Goal: Information Seeking & Learning: Learn about a topic

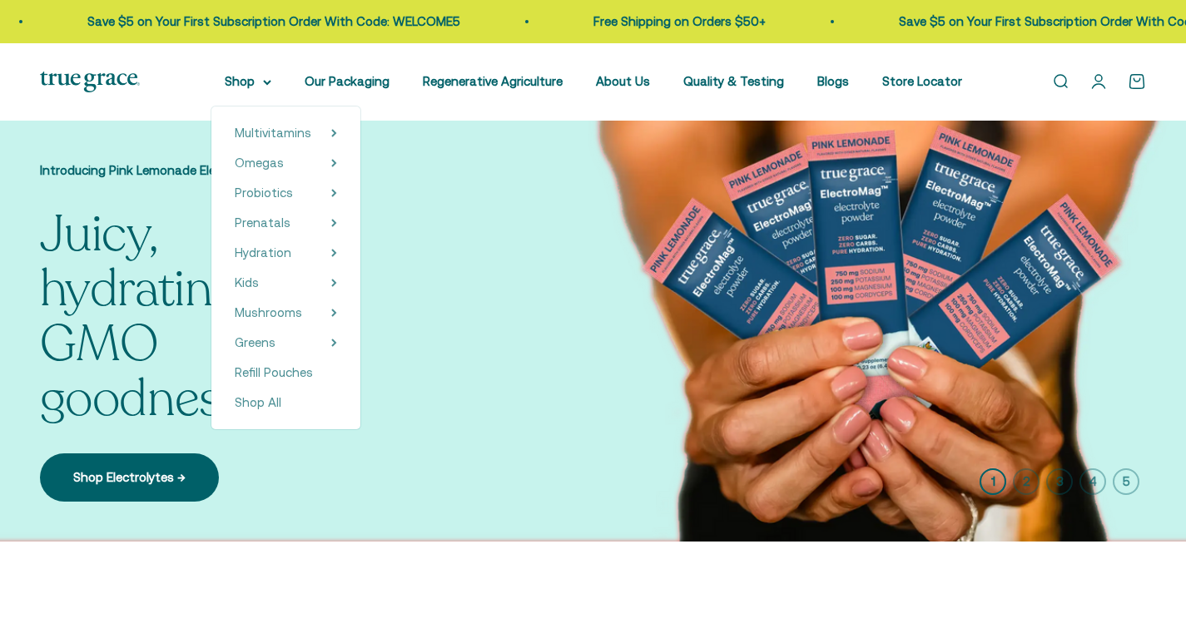
click at [250, 82] on summary "Shop" at bounding box center [248, 82] width 47 height 20
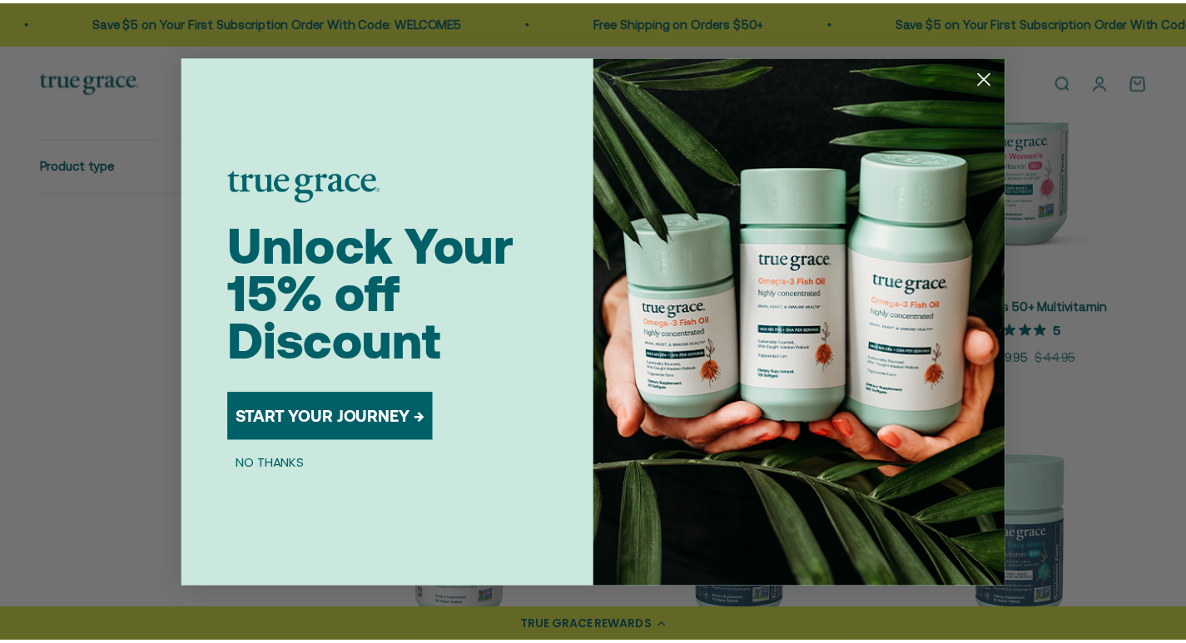
scroll to position [499, 0]
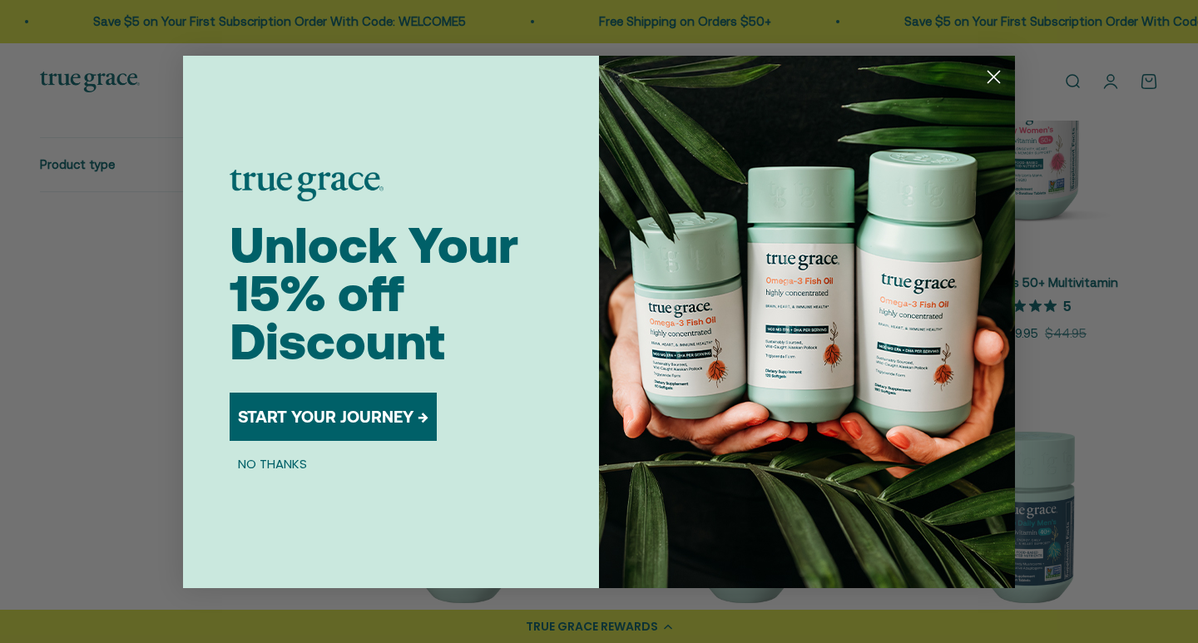
click at [983, 71] on circle "Close dialog" at bounding box center [993, 75] width 27 height 27
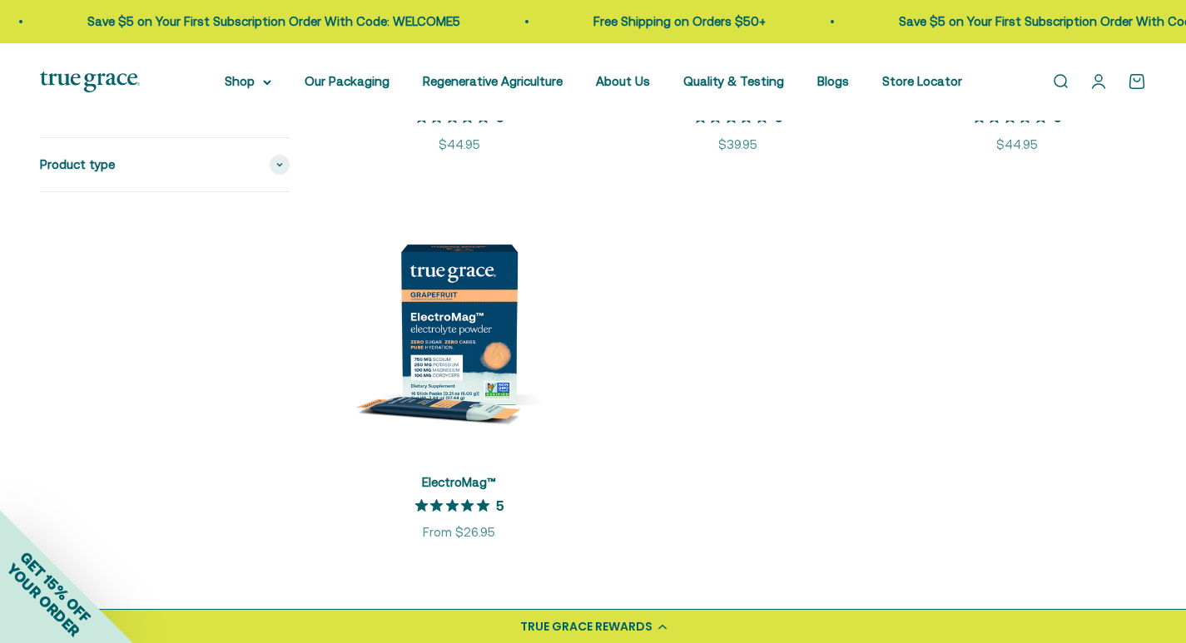
scroll to position [2995, 0]
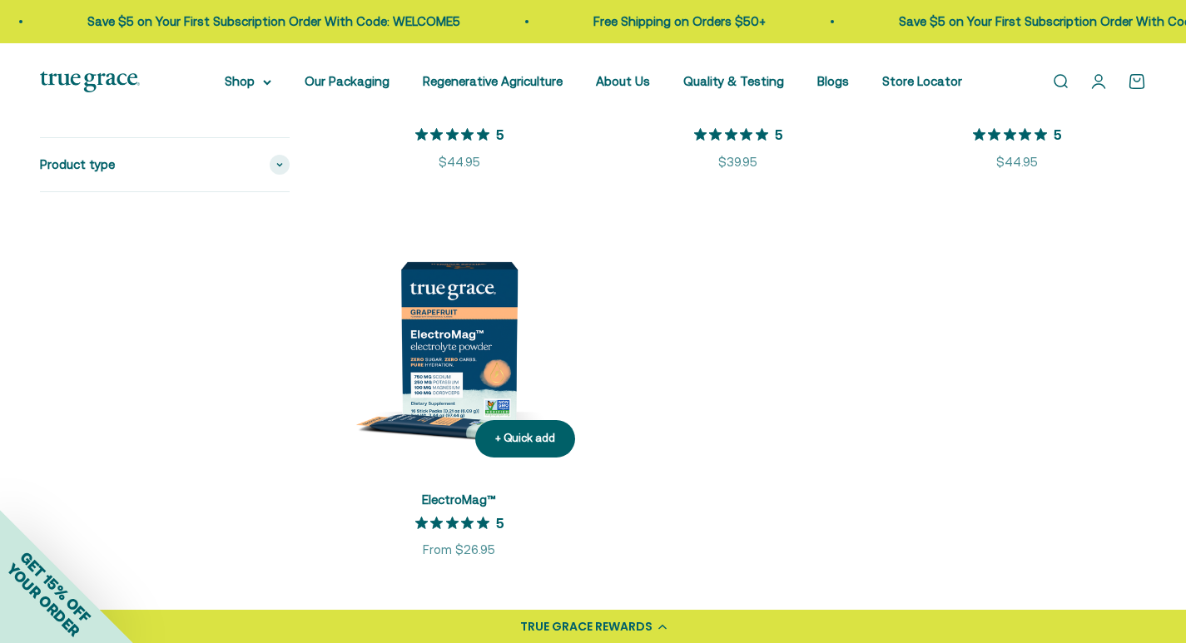
click at [442, 323] on img at bounding box center [458, 341] width 259 height 259
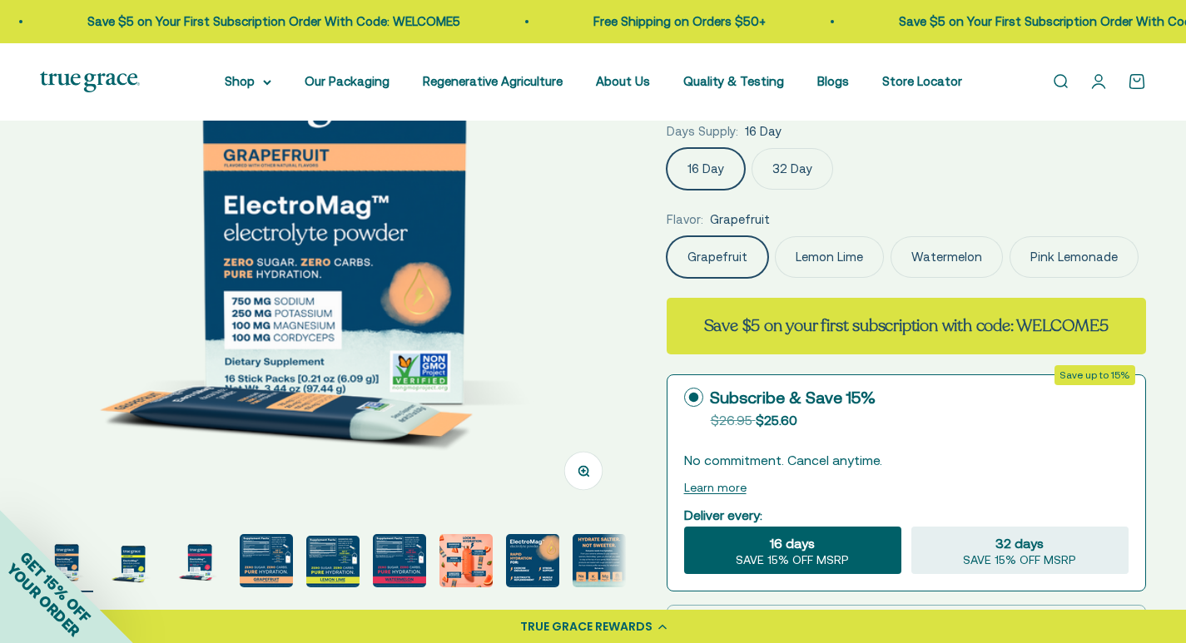
select select "3"
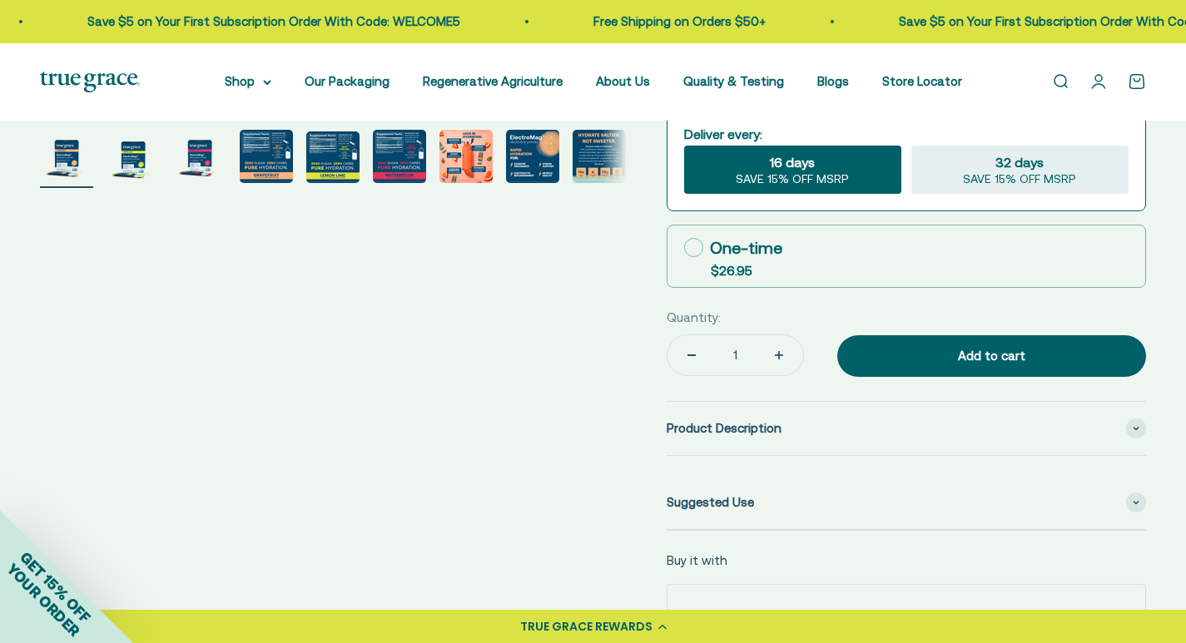
scroll to position [666, 0]
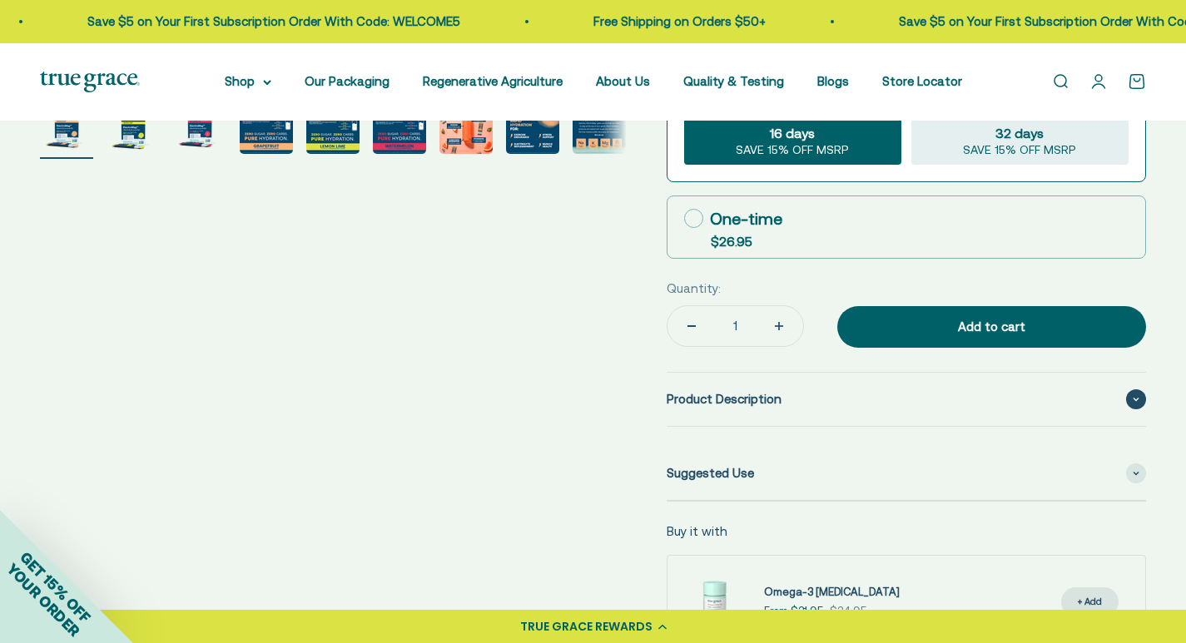
click at [739, 397] on span "Product Description" at bounding box center [723, 399] width 115 height 20
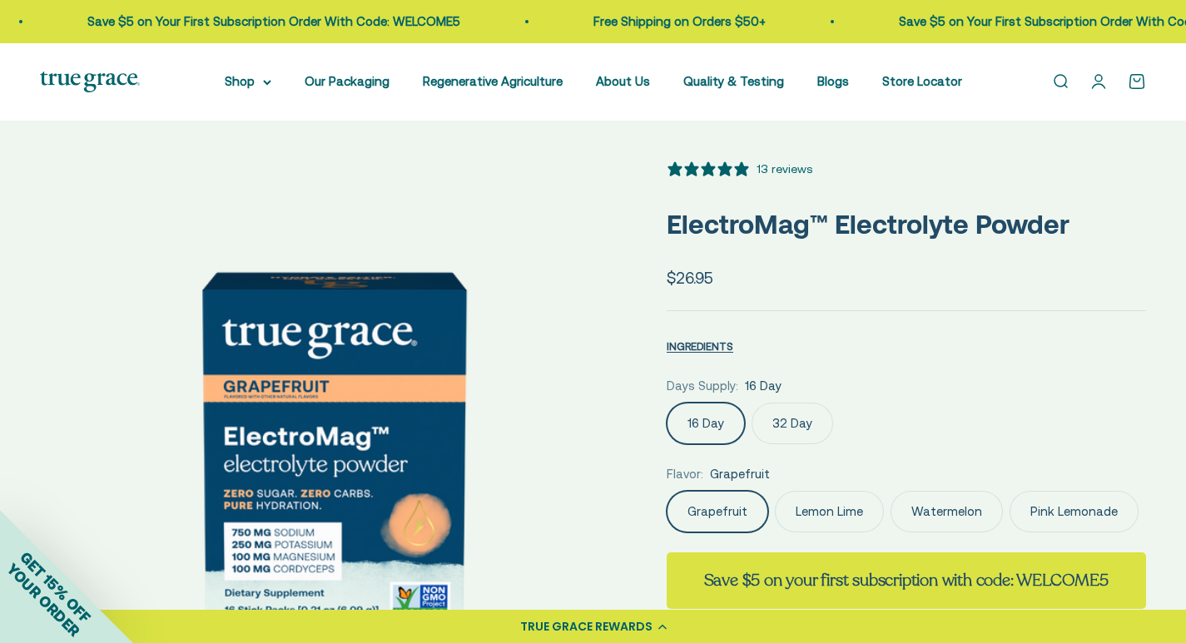
scroll to position [0, 0]
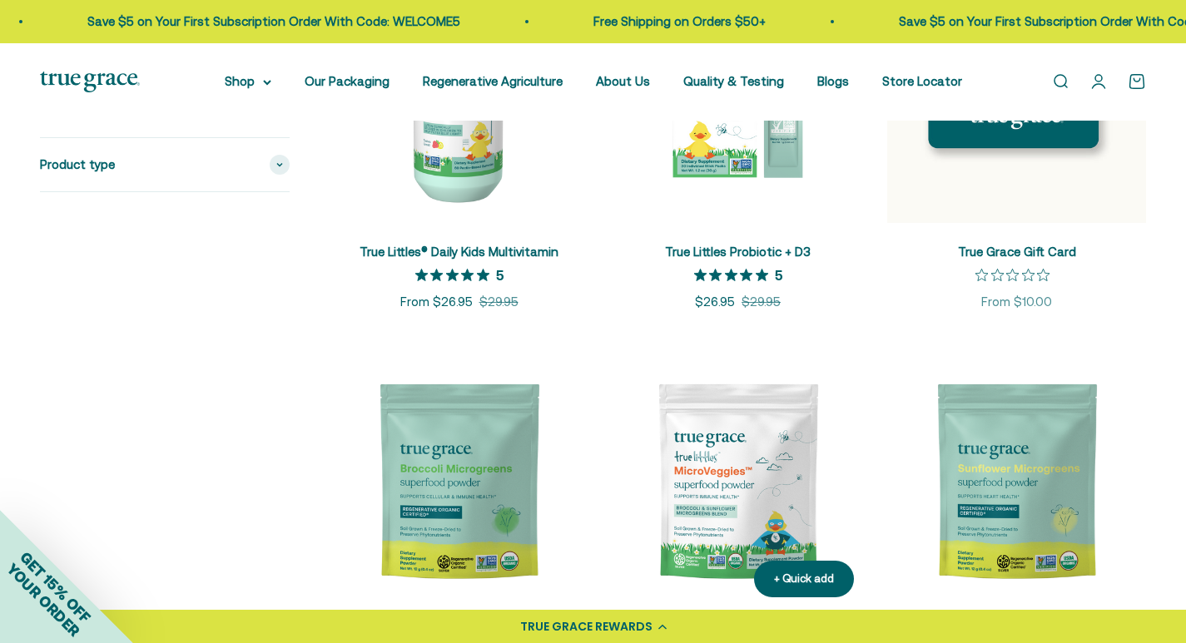
scroll to position [2496, 0]
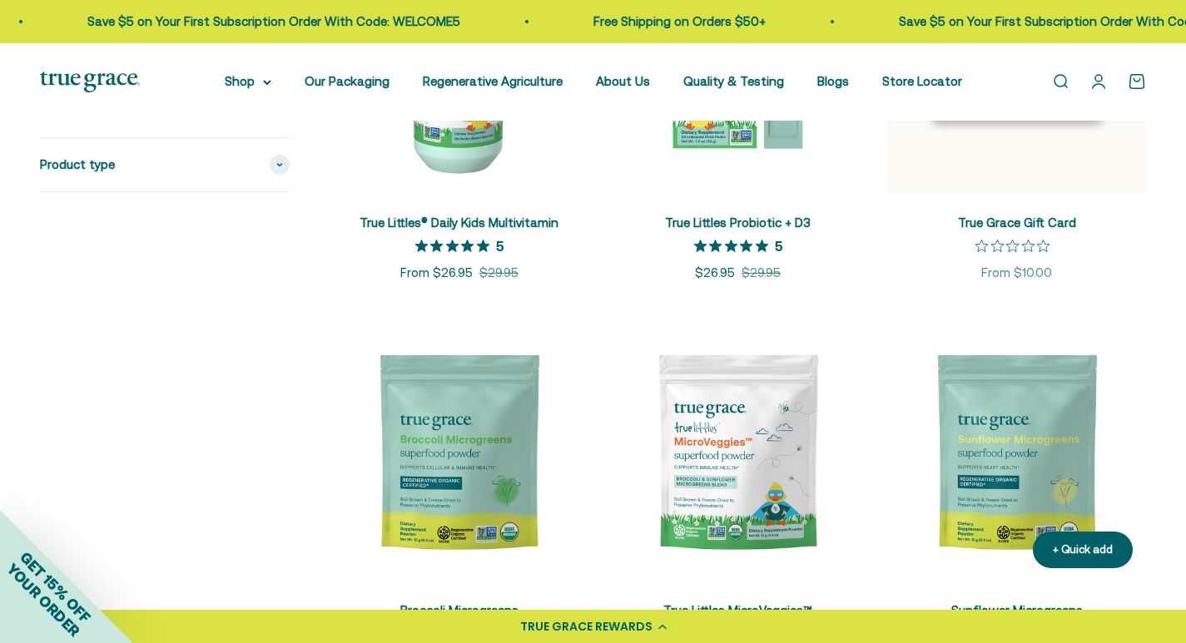
click at [1047, 446] on img at bounding box center [1016, 452] width 259 height 259
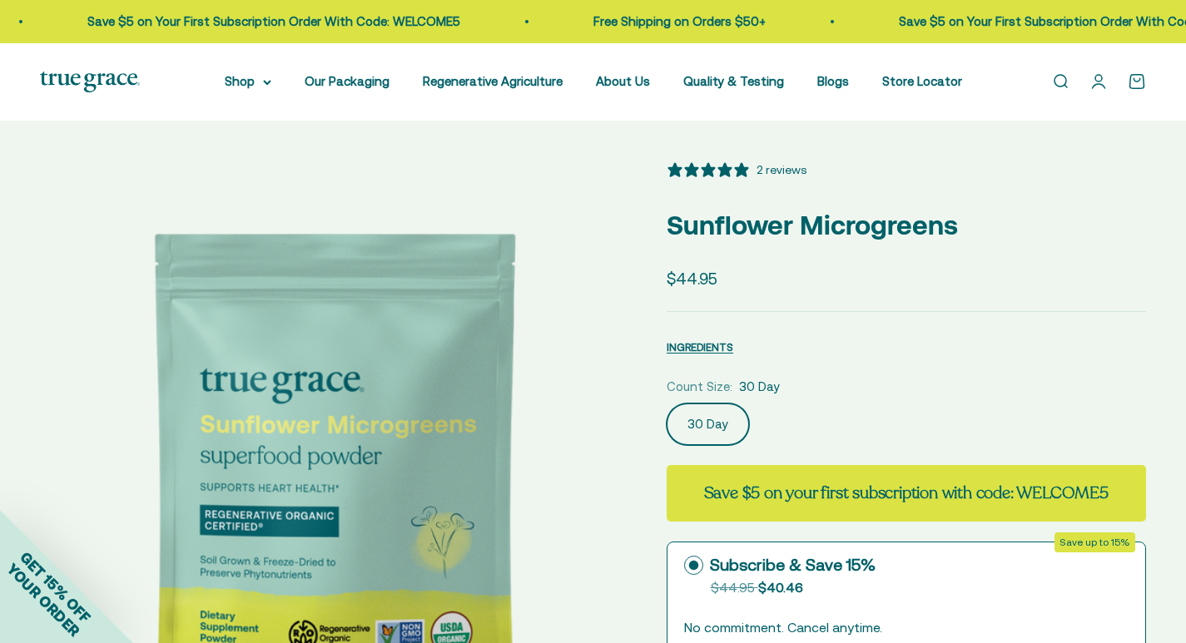
select select "3"
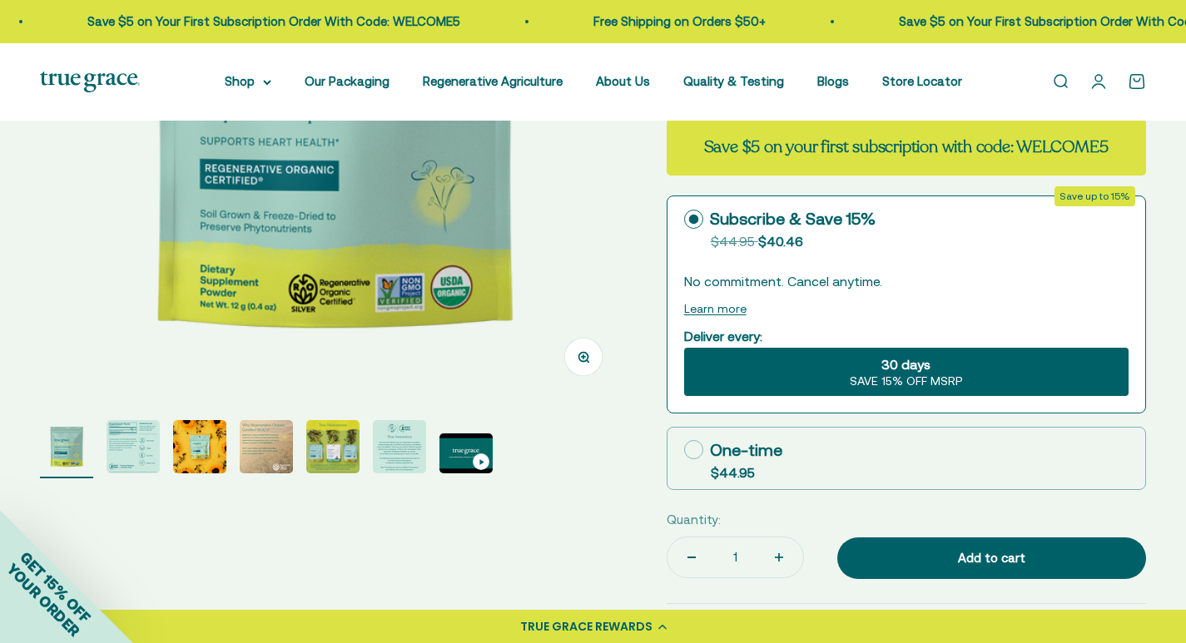
scroll to position [250, 0]
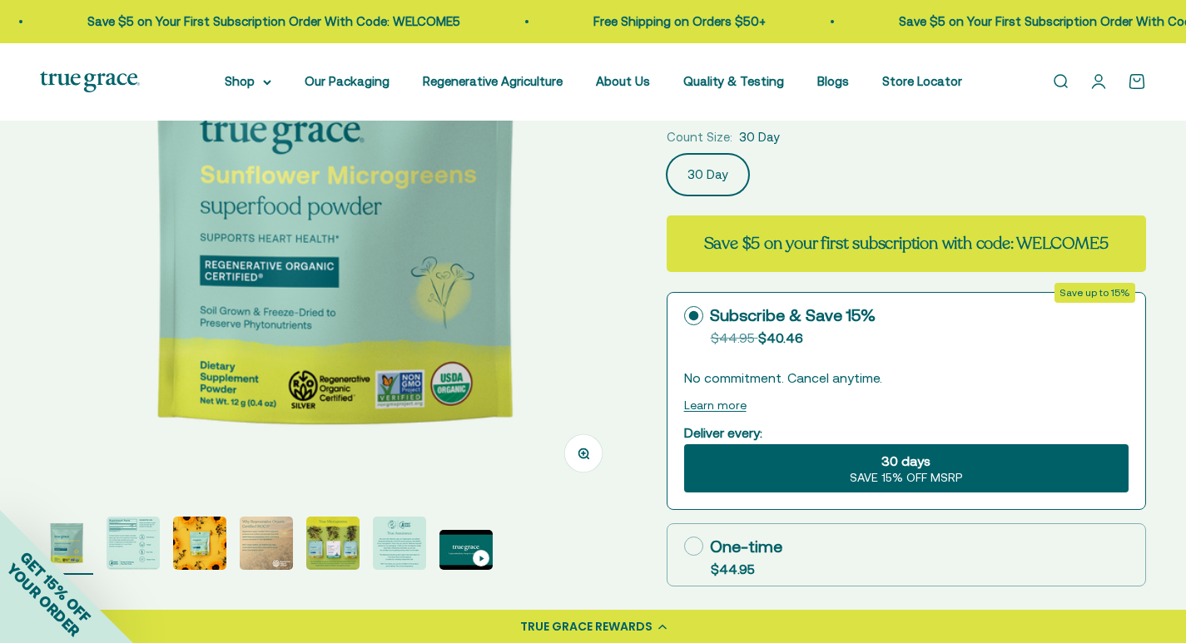
click at [121, 546] on div "GET 15% OFF YOUR ORDER" at bounding box center [66, 576] width 133 height 133
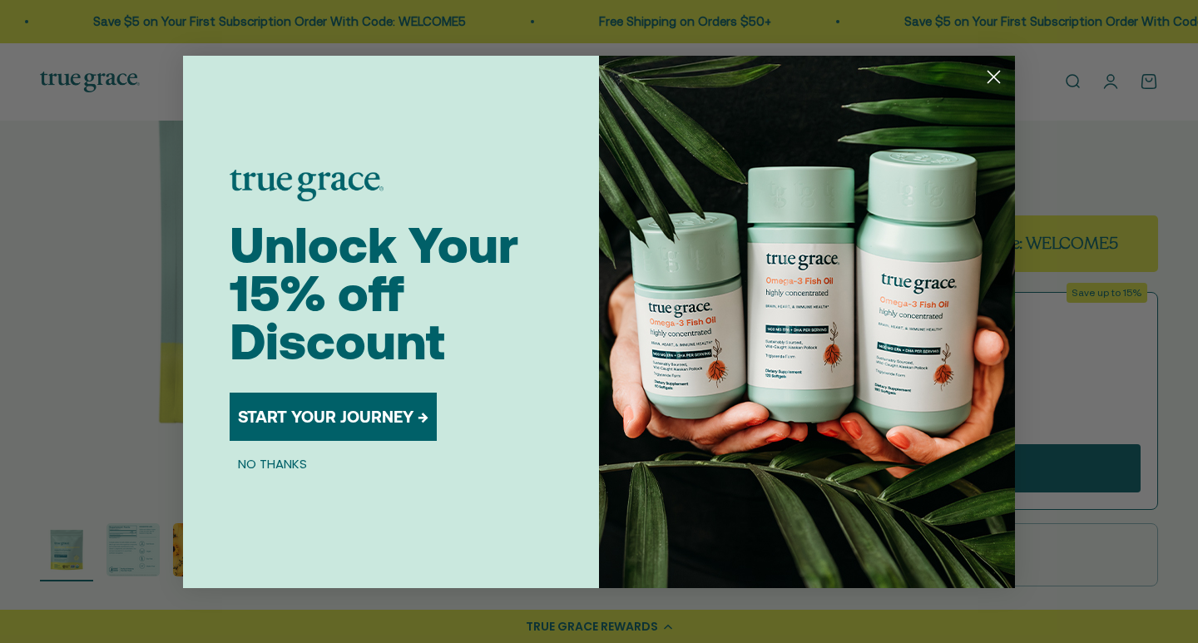
click at [984, 77] on circle "Close dialog" at bounding box center [993, 75] width 27 height 27
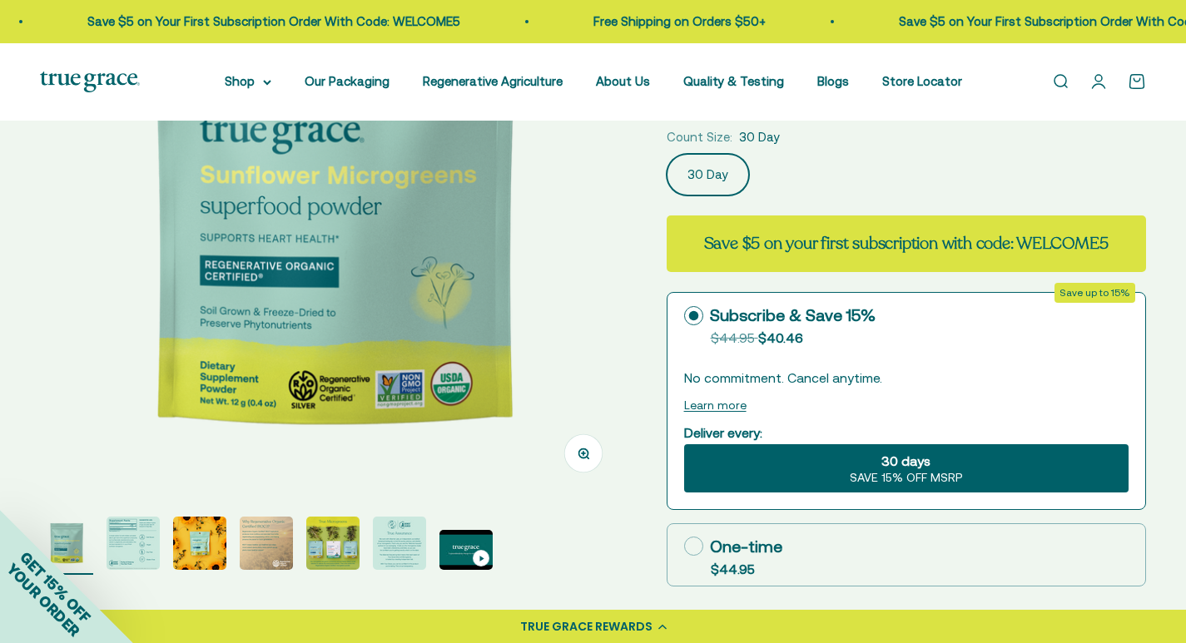
click at [128, 537] on div "GET 15% OFF YOUR ORDER" at bounding box center [66, 576] width 133 height 133
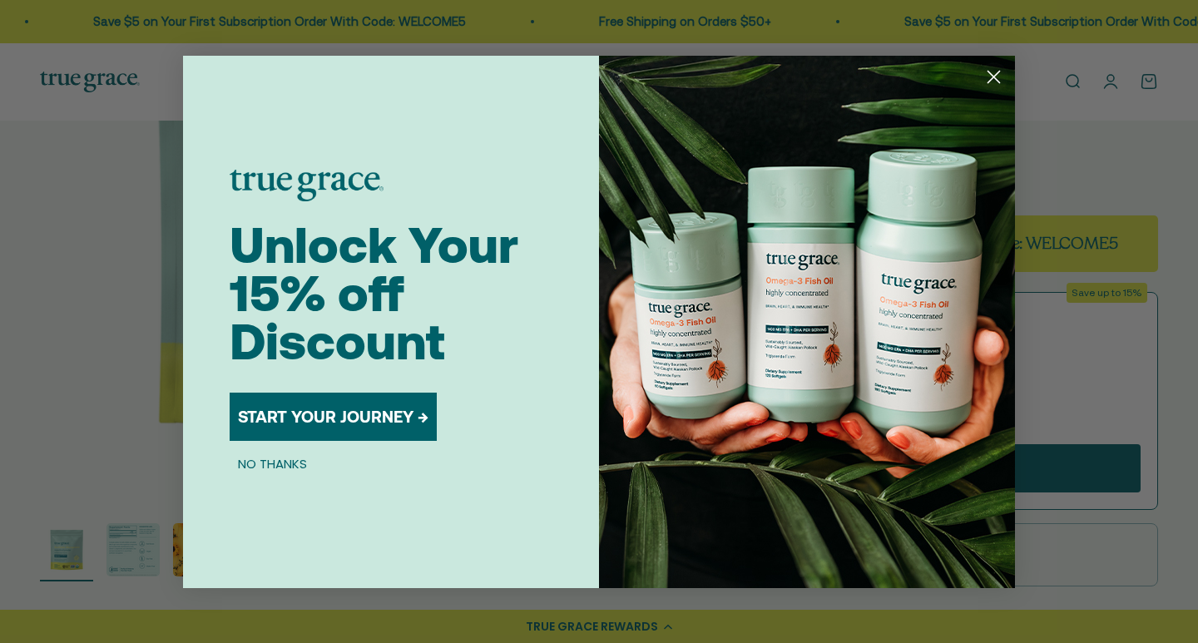
click at [285, 458] on button "NO THANKS" at bounding box center [273, 464] width 86 height 20
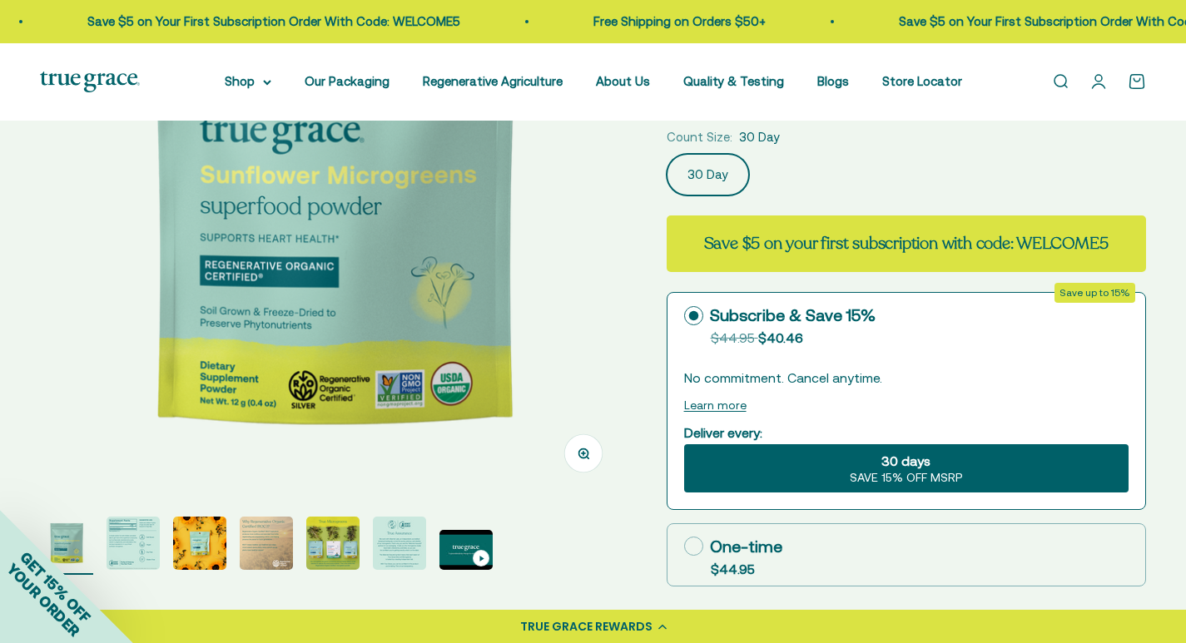
click at [124, 552] on div "GET 15% OFF YOUR ORDER" at bounding box center [66, 576] width 133 height 133
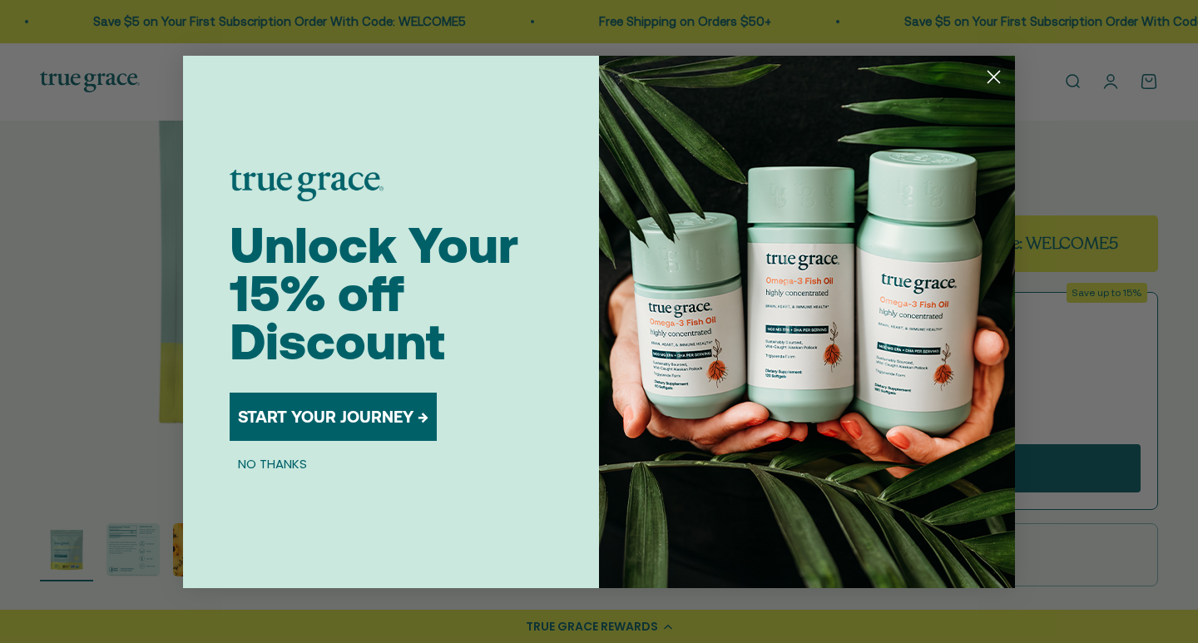
click at [988, 67] on circle "Close dialog" at bounding box center [993, 75] width 27 height 27
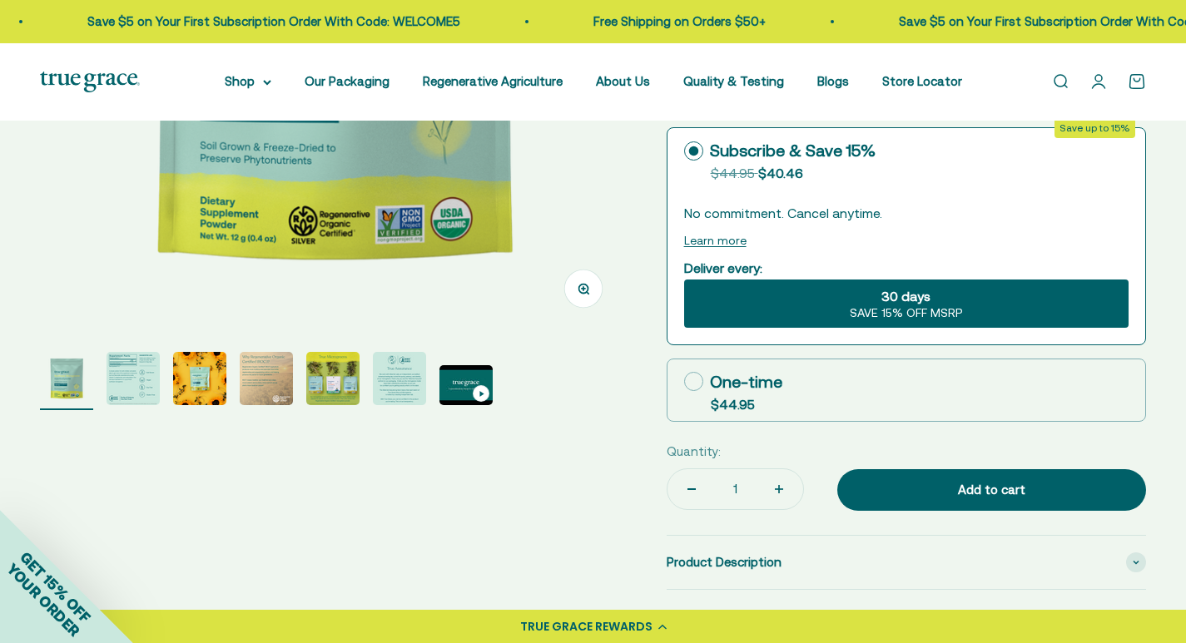
scroll to position [416, 0]
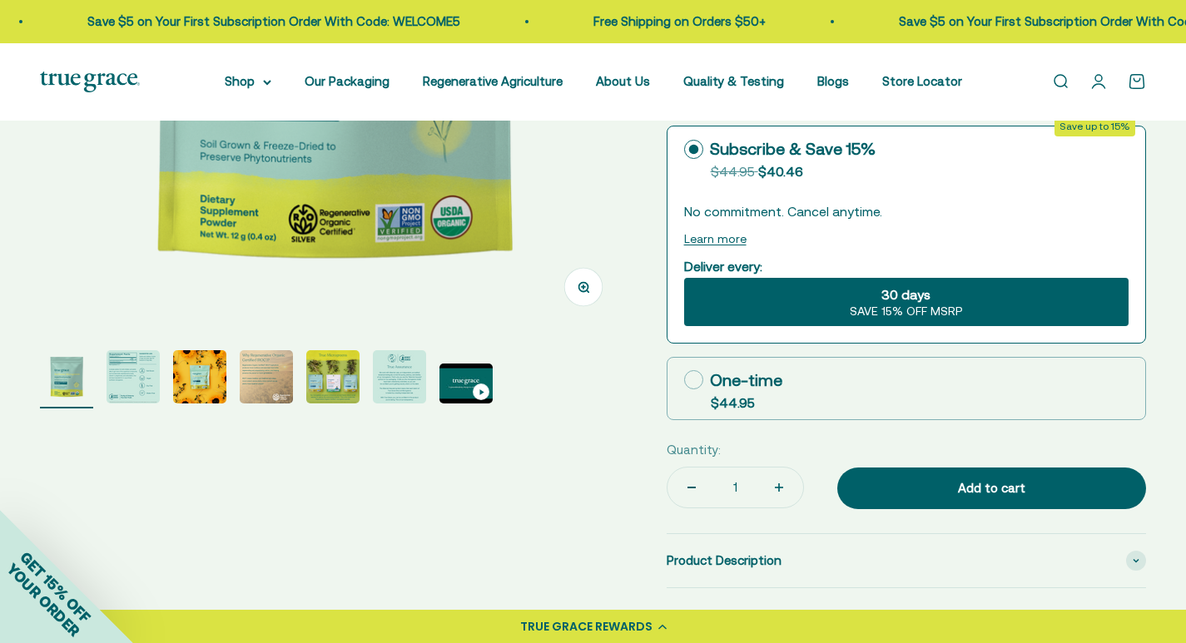
click at [501, 178] on img at bounding box center [333, 38] width 587 height 587
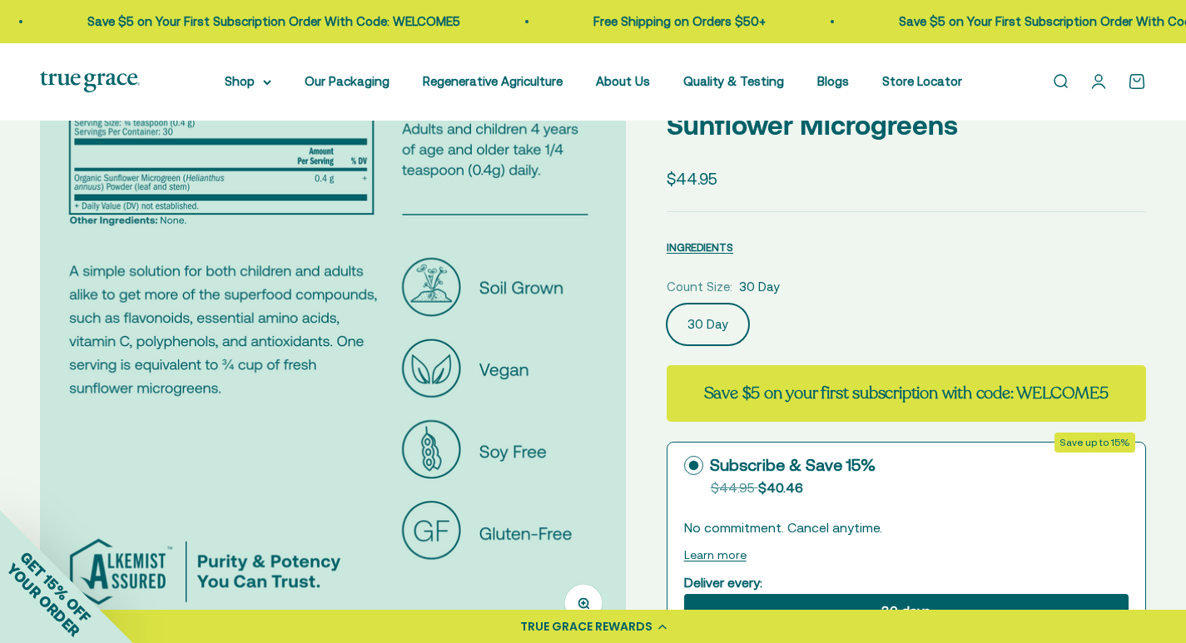
scroll to position [0, 0]
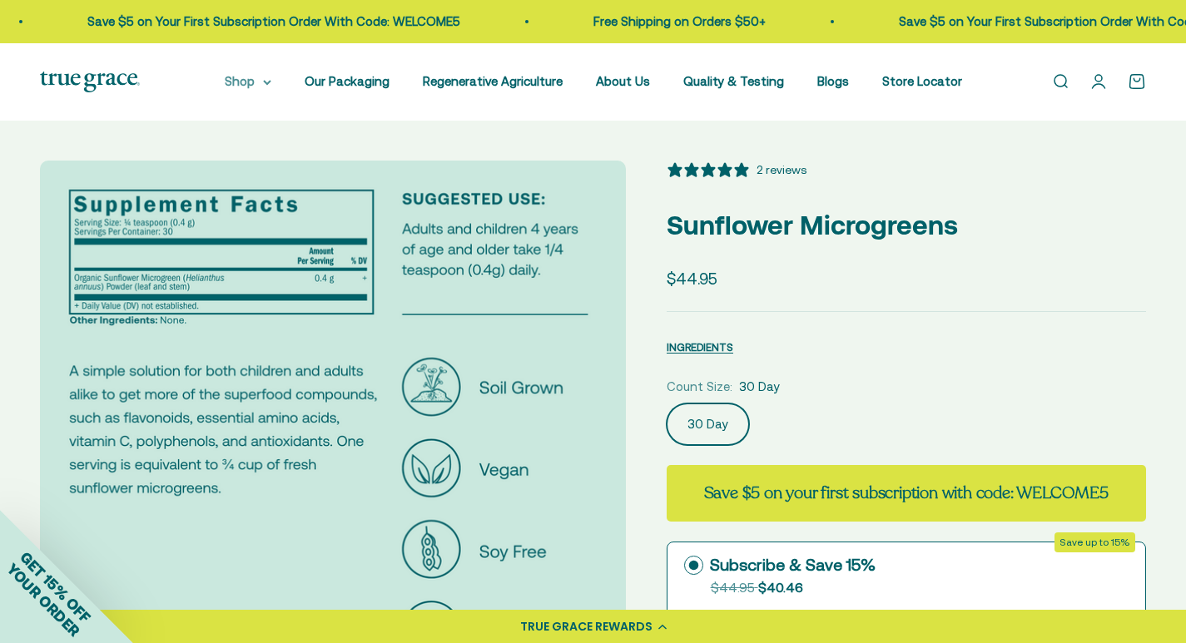
click at [262, 90] on summary "Shop" at bounding box center [248, 82] width 47 height 20
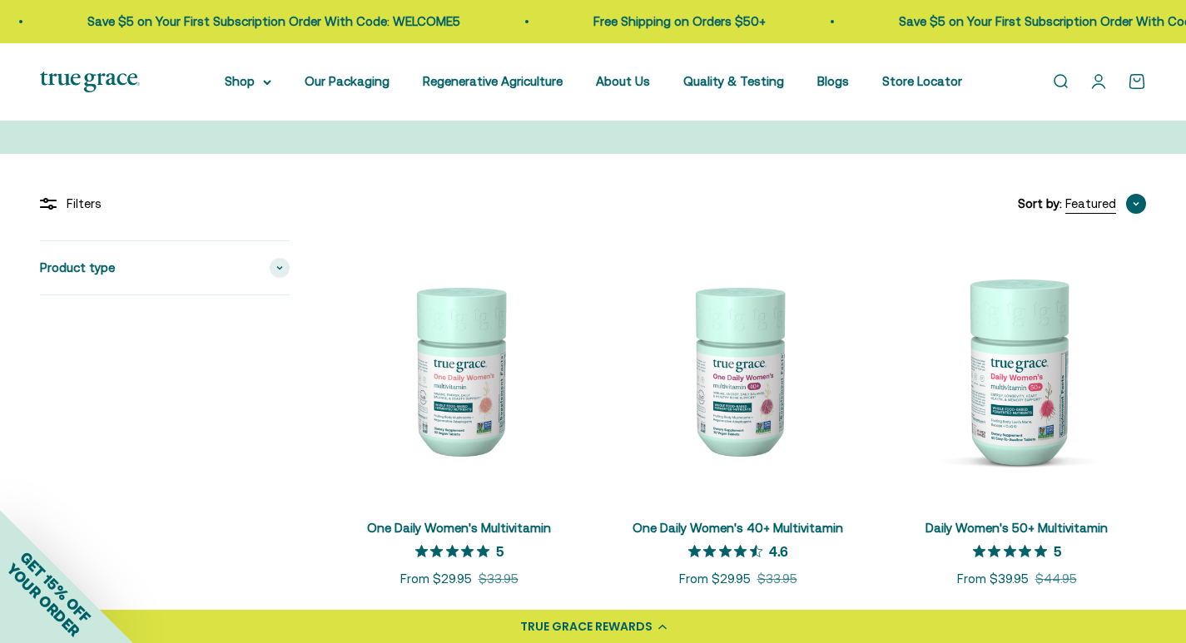
click at [1130, 201] on span "button" at bounding box center [1136, 204] width 20 height 20
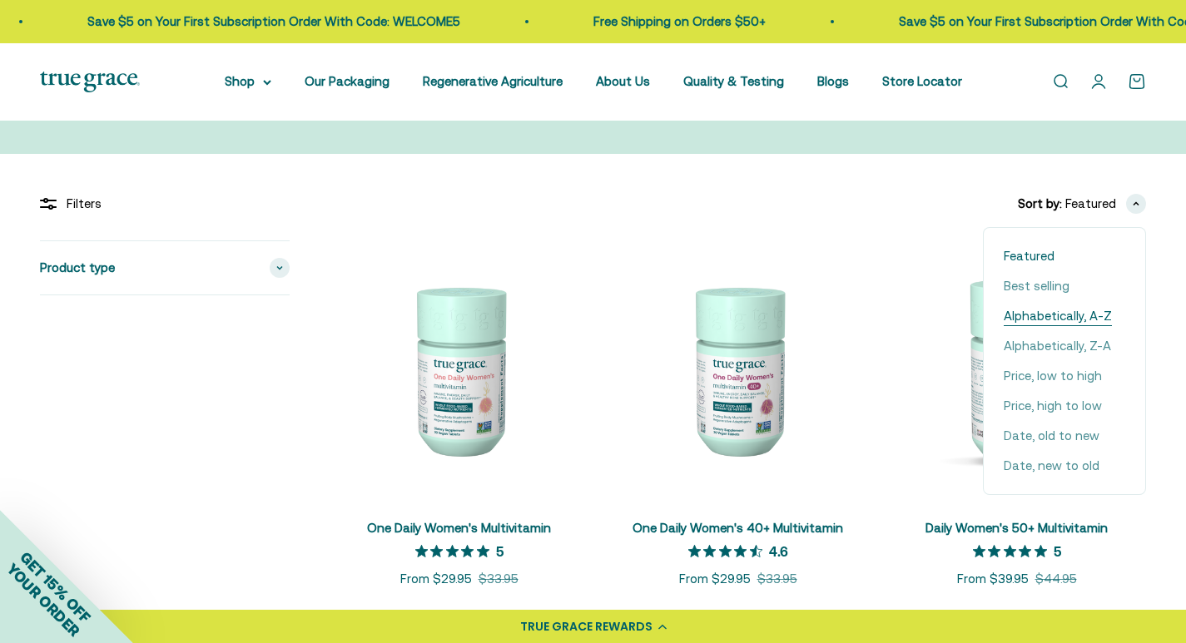
click at [1114, 320] on button "Alphabetically, A-Z" at bounding box center [1063, 316] width 161 height 30
